Goal: Task Accomplishment & Management: Manage account settings

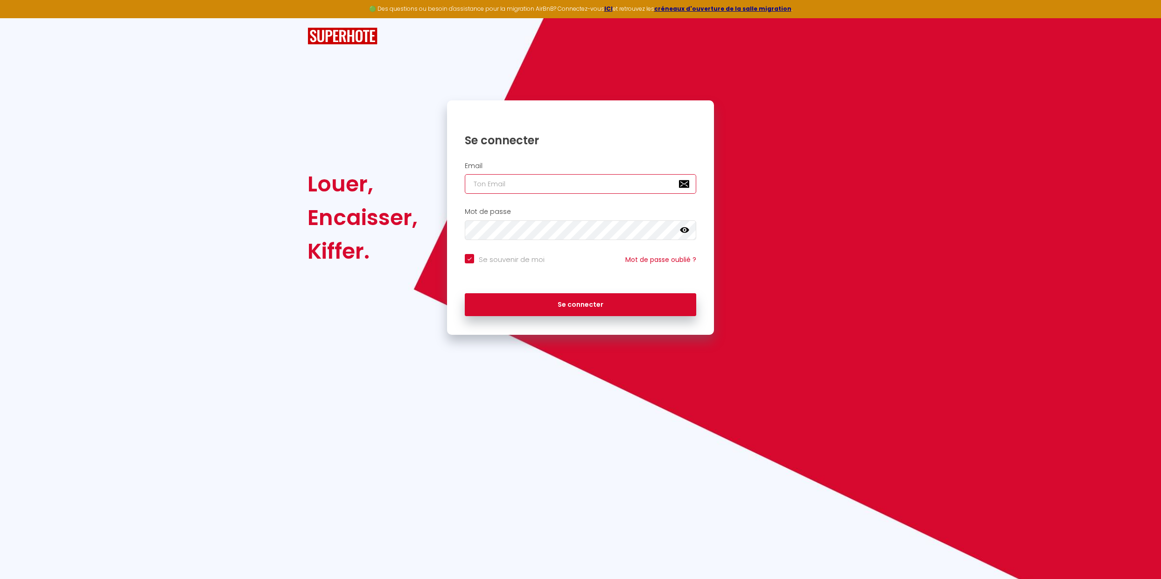
type input "[EMAIL_ADDRESS][DOMAIN_NAME]"
click at [581, 303] on button "Se connecter" at bounding box center [580, 304] width 231 height 23
checkbox input "true"
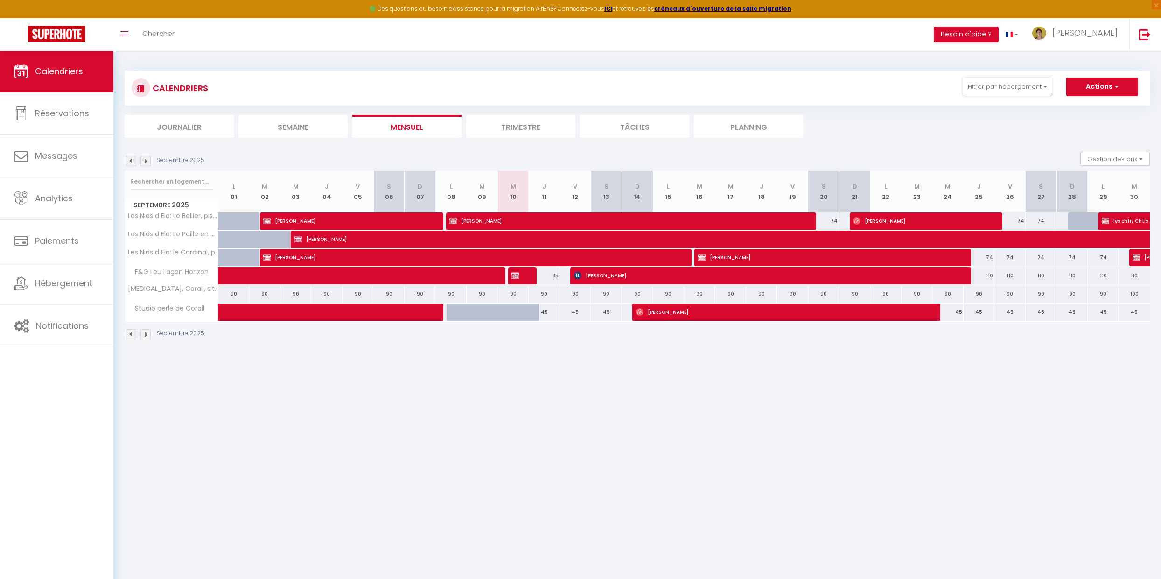
click at [147, 164] on img at bounding box center [145, 161] width 10 height 10
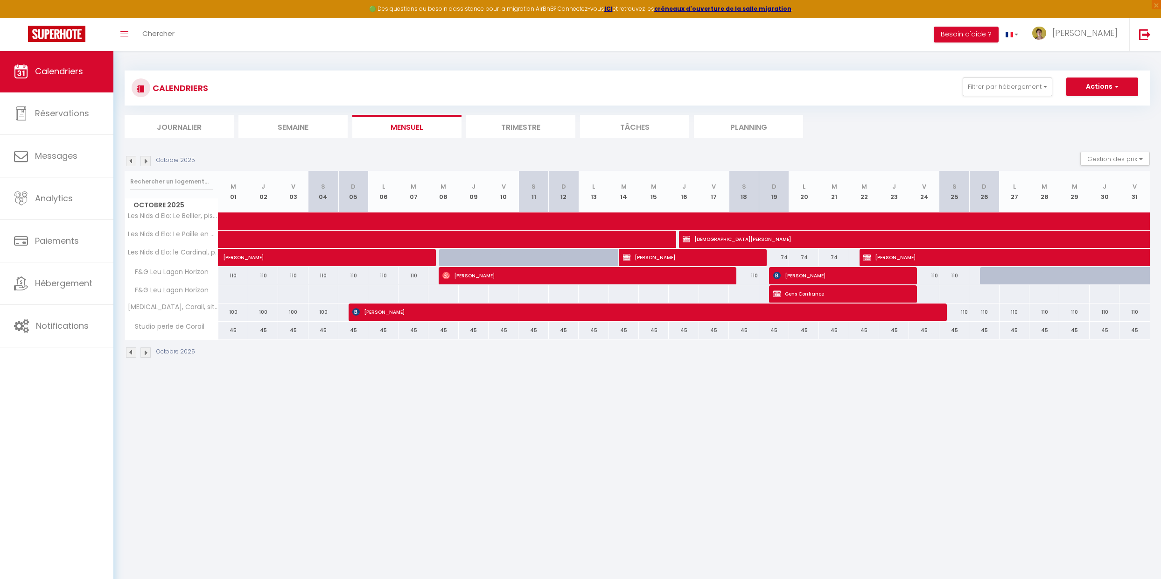
click at [147, 164] on img at bounding box center [145, 161] width 10 height 10
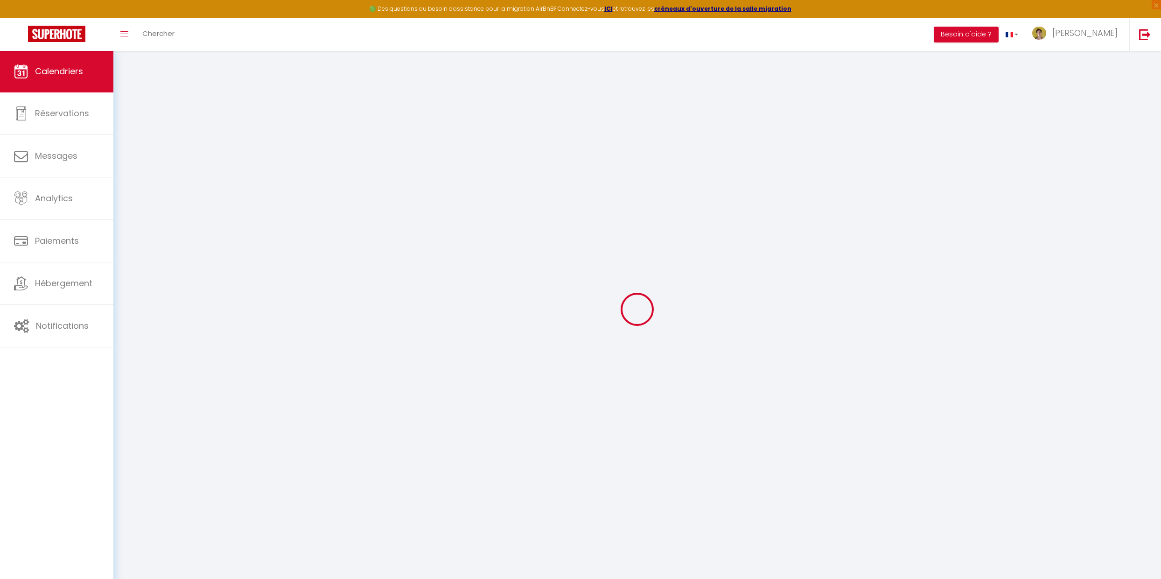
select select
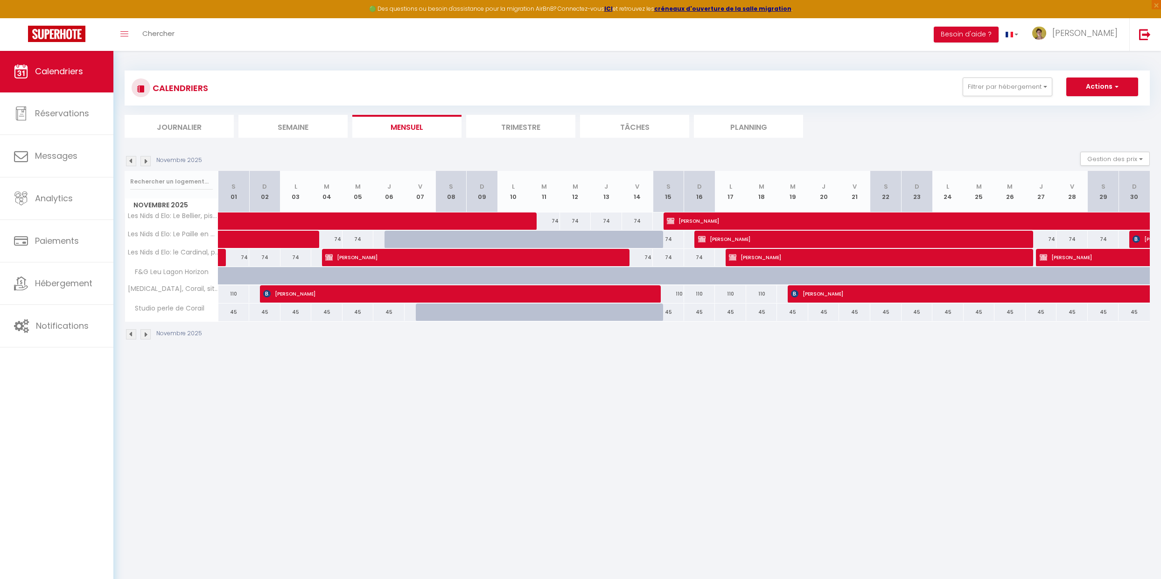
click at [392, 237] on div at bounding box center [400, 240] width 31 height 18
type input "74"
select select "1"
type input "Jeu 06 Novembre 2025"
type input "Ven 07 Novembre 2025"
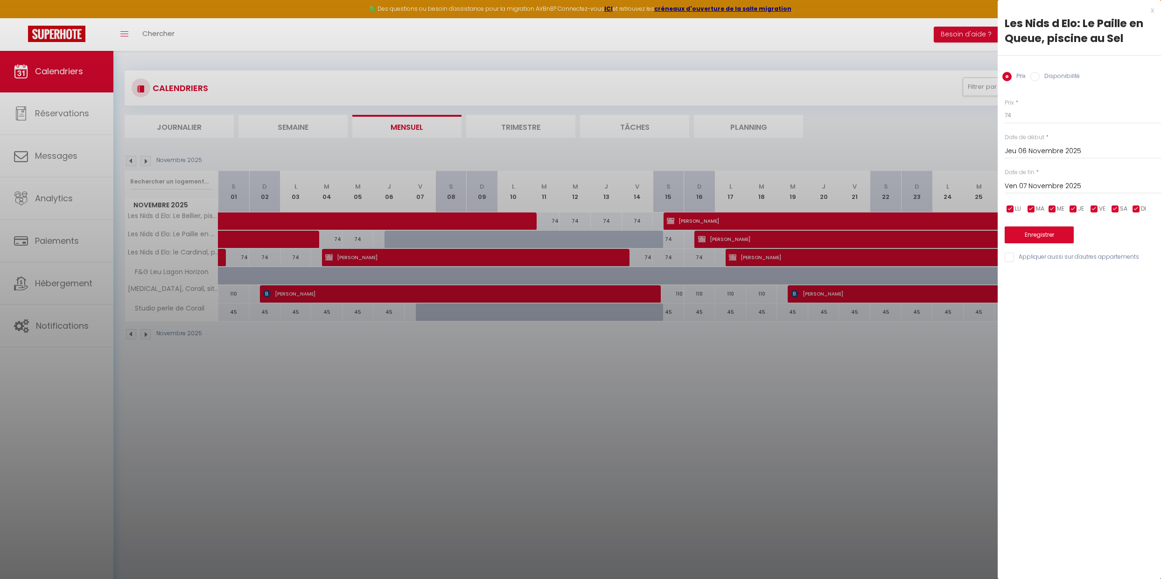
click at [1040, 77] on label "Disponibilité" at bounding box center [1060, 77] width 40 height 10
click at [1040, 77] on input "Disponibilité" at bounding box center [1035, 76] width 9 height 9
radio input "true"
radio input "false"
click at [1037, 187] on input "Ven 07 Novembre 2025" at bounding box center [1083, 187] width 156 height 12
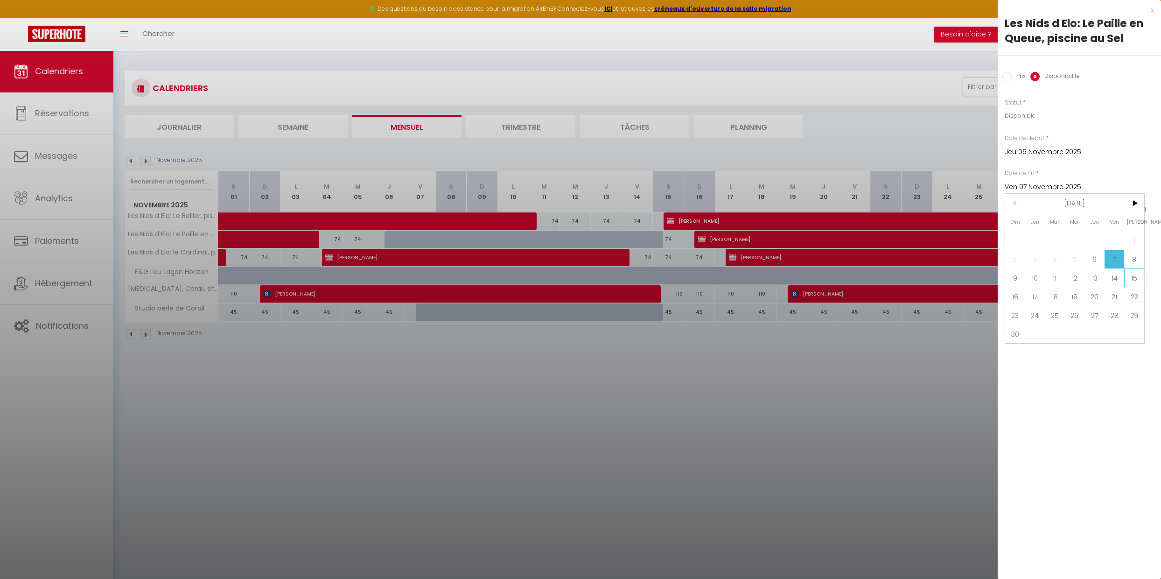
click at [1130, 279] on span "15" at bounding box center [1134, 277] width 20 height 19
type input "[DATE]"
click at [1056, 239] on button "Enregistrer" at bounding box center [1039, 235] width 69 height 17
